Goal: Download file/media

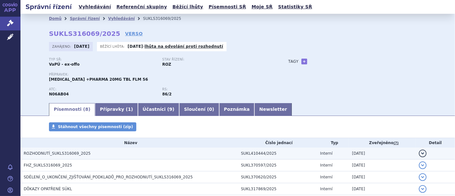
click at [67, 153] on span "ROZHODNUTÍ_SUKLS316069_2025" at bounding box center [57, 153] width 67 height 4
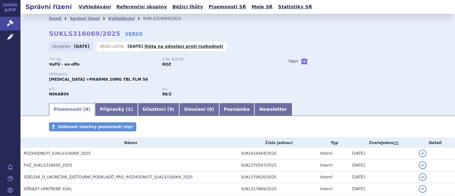
click at [0, 0] on link "ROZHODNUTÍ_SUKLS316069_2025 .pdf" at bounding box center [0, 0] width 0 height 0
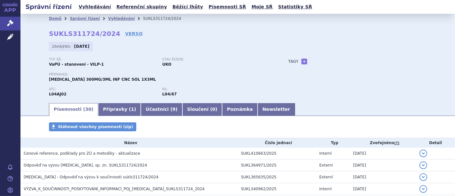
scroll to position [71, 0]
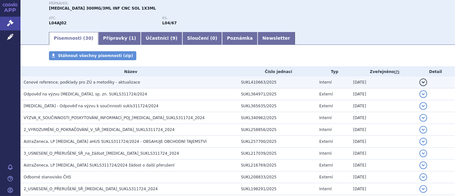
click at [88, 83] on span "Cenové reference, podklady pro ZÚ a metodiky - aktualizace" at bounding box center [82, 82] width 116 height 4
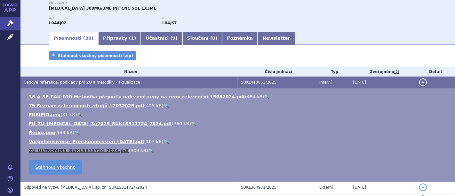
click at [89, 150] on link "ZU_ULTROMIRS_SUKLS311724_2024.pdf" at bounding box center [79, 150] width 100 height 5
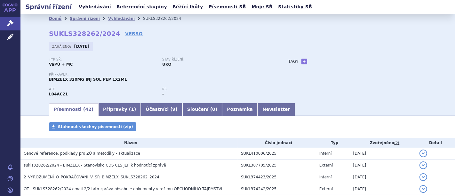
scroll to position [71, 0]
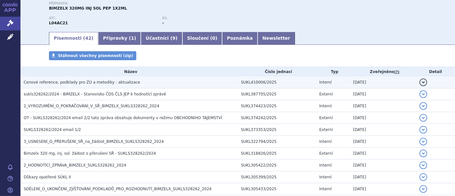
click at [92, 82] on span "Cenové reference, podklady pro ZÚ a metodiky - aktualizace" at bounding box center [82, 82] width 116 height 4
